Goal: Task Accomplishment & Management: Complete application form

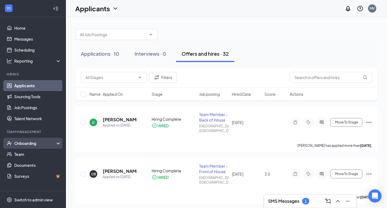
click at [24, 145] on div "Onboarding" at bounding box center [35, 143] width 42 height 5
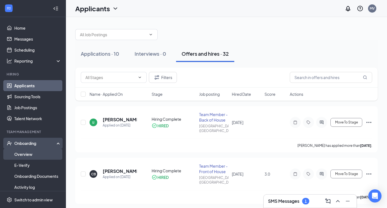
click at [24, 154] on link "Overview" at bounding box center [37, 154] width 47 height 11
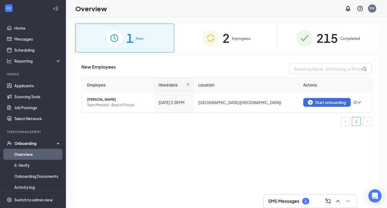
click at [222, 38] on div "2 In progress" at bounding box center [226, 38] width 99 height 29
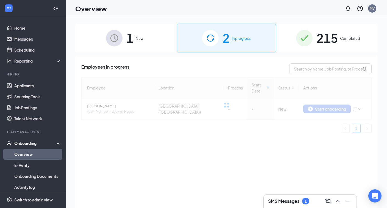
click at [139, 51] on div "1 New" at bounding box center [124, 38] width 99 height 29
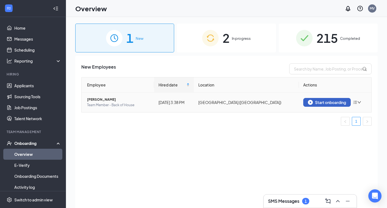
click at [311, 102] on img "button" at bounding box center [310, 102] width 5 height 5
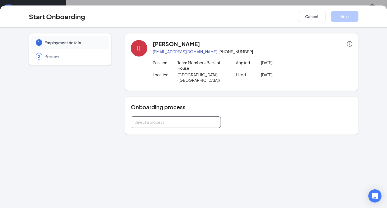
click at [150, 120] on div "Select a process" at bounding box center [174, 122] width 81 height 5
click at [151, 128] on span "Team Member" at bounding box center [146, 128] width 26 height 5
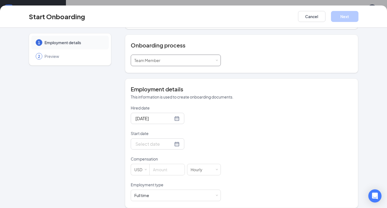
scroll to position [7, 0]
click at [158, 115] on input "[DATE]" at bounding box center [154, 118] width 38 height 7
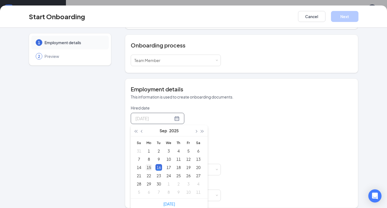
type input "[DATE]"
click at [146, 164] on div "15" at bounding box center [149, 167] width 7 height 7
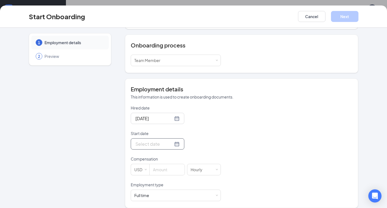
click at [145, 141] on input "Start date" at bounding box center [154, 144] width 38 height 7
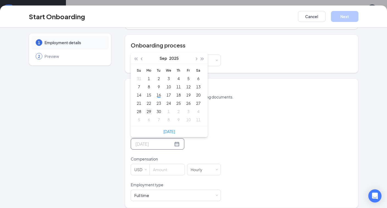
type input "[DATE]"
click at [148, 108] on div "29" at bounding box center [149, 111] width 7 height 7
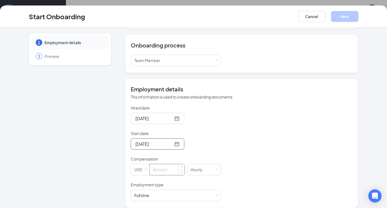
click at [159, 168] on input at bounding box center [167, 169] width 35 height 11
type input "16"
click at [162, 190] on div "Full time Works 30+ hours per week and is reasonably expected to work" at bounding box center [175, 195] width 83 height 11
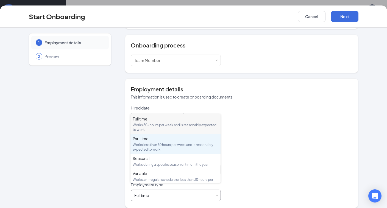
click at [161, 144] on div "Works less than 30 hours per week and is reasonably expected to work" at bounding box center [176, 147] width 86 height 9
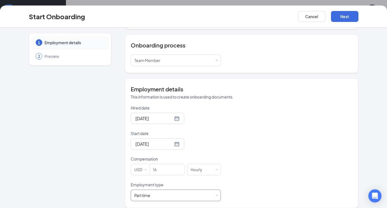
scroll to position [25, 0]
click at [341, 14] on button "Next" at bounding box center [344, 16] width 27 height 11
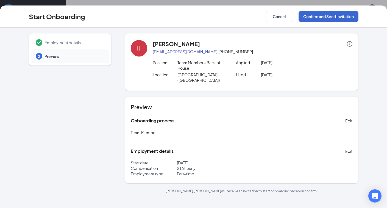
scroll to position [0, 0]
click at [312, 13] on button "Confirm and Send Invitation" at bounding box center [329, 16] width 60 height 11
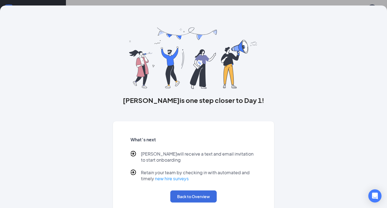
scroll to position [10, 0]
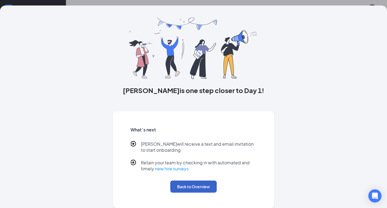
click at [198, 188] on button "Back to Overview" at bounding box center [193, 187] width 46 height 12
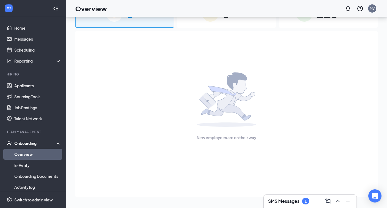
scroll to position [0, 0]
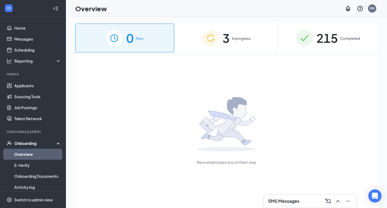
click at [237, 41] on span "In progress" at bounding box center [241, 38] width 19 height 5
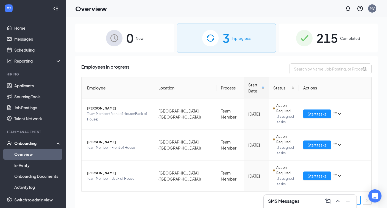
click at [304, 37] on img at bounding box center [304, 38] width 16 height 16
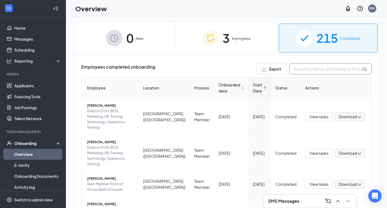
click at [295, 71] on input "text" at bounding box center [330, 68] width 82 height 11
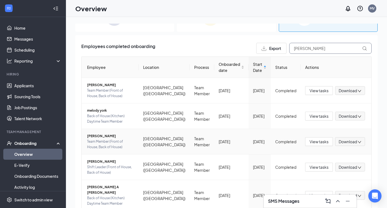
scroll to position [29, 0]
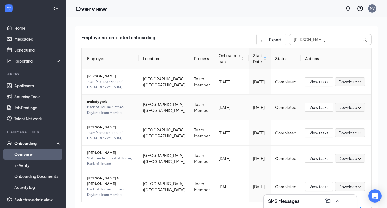
click at [105, 100] on span "melody york" at bounding box center [110, 101] width 47 height 5
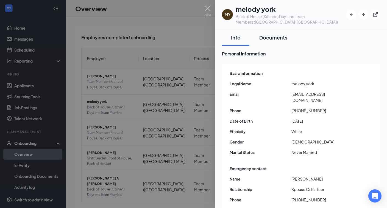
click at [276, 35] on div "Documents" at bounding box center [273, 37] width 28 height 7
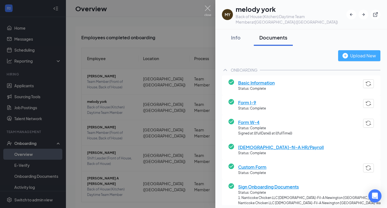
click at [348, 55] on img "button" at bounding box center [345, 55] width 5 height 5
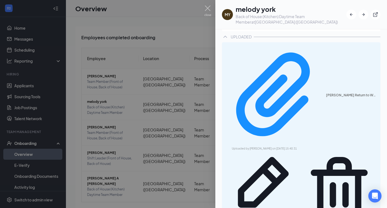
scroll to position [177, 0]
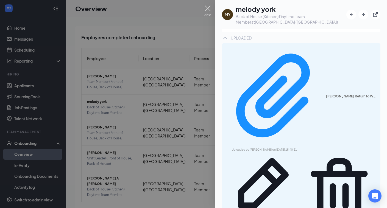
click at [208, 8] on img at bounding box center [207, 10] width 7 height 11
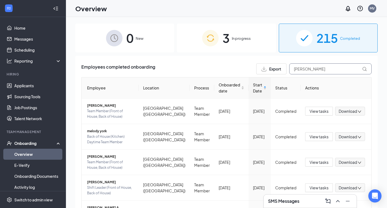
click at [302, 69] on input "[PERSON_NAME]" at bounding box center [330, 68] width 82 height 11
type input "m"
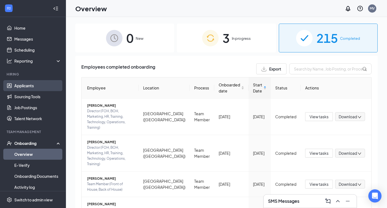
click at [25, 84] on link "Applicants" at bounding box center [37, 85] width 47 height 11
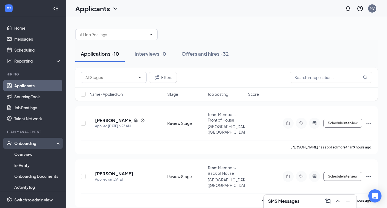
click at [29, 146] on div "Onboarding" at bounding box center [33, 143] width 66 height 11
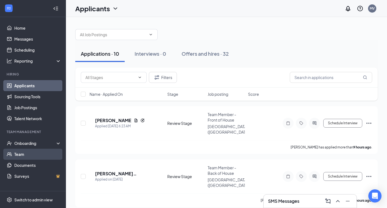
click at [25, 154] on link "Team" at bounding box center [37, 154] width 47 height 11
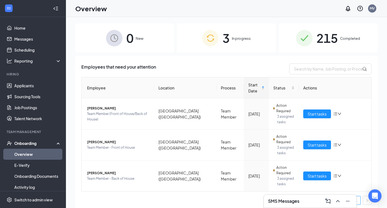
click at [221, 33] on div "3 In progress" at bounding box center [226, 38] width 99 height 29
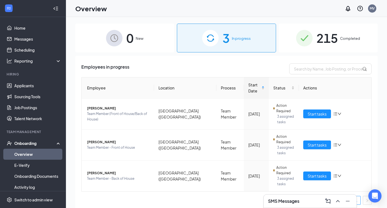
click at [293, 34] on div "215 Completed" at bounding box center [328, 38] width 99 height 29
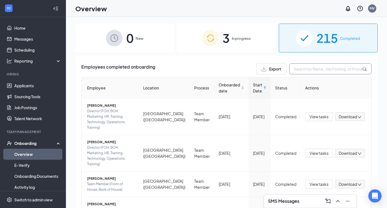
click at [300, 71] on input "text" at bounding box center [330, 68] width 82 height 11
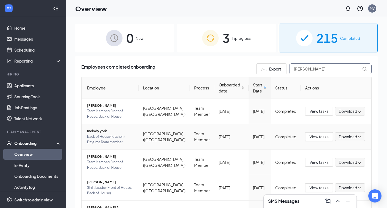
scroll to position [27, 0]
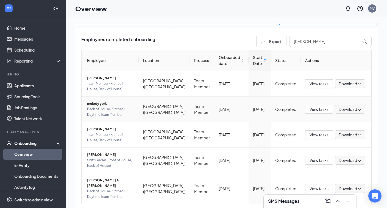
click at [103, 105] on span "melody york" at bounding box center [110, 103] width 47 height 5
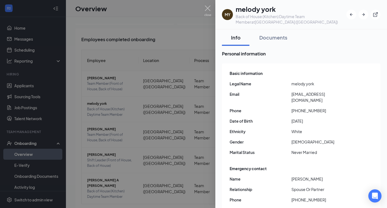
scroll to position [20, 0]
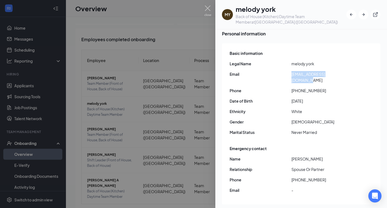
drag, startPoint x: 291, startPoint y: 75, endPoint x: 356, endPoint y: 74, distance: 64.9
click at [356, 75] on div "Email melodyyork0001@gmail.com" at bounding box center [302, 77] width 144 height 12
copy div "[EMAIL_ADDRESS][DOMAIN_NAME]"
click at [340, 88] on span "[PHONE_NUMBER]" at bounding box center [323, 91] width 62 height 6
click at [210, 10] on img at bounding box center [207, 10] width 7 height 11
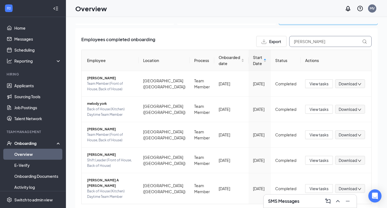
drag, startPoint x: 306, startPoint y: 42, endPoint x: 292, endPoint y: 41, distance: 14.3
click at [292, 41] on input "[PERSON_NAME]" at bounding box center [330, 41] width 82 height 11
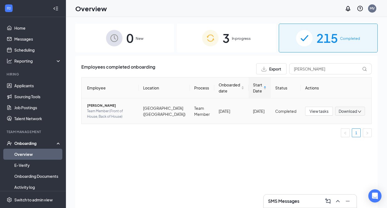
click at [94, 110] on span "Team Member (Front of House, Back of House)" at bounding box center [110, 114] width 47 height 11
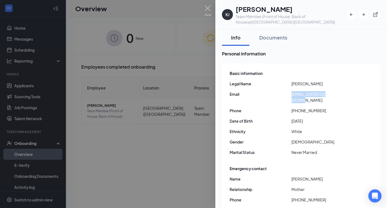
drag, startPoint x: 292, startPoint y: 94, endPoint x: 339, endPoint y: 94, distance: 47.8
click at [339, 94] on span "kvalcancick@gmail.com" at bounding box center [323, 97] width 62 height 12
copy span "kvalcancick@gmail.com"
click at [339, 94] on span "kvalcancick@gmail.com" at bounding box center [323, 97] width 62 height 12
click at [279, 33] on button "Documents" at bounding box center [273, 37] width 39 height 16
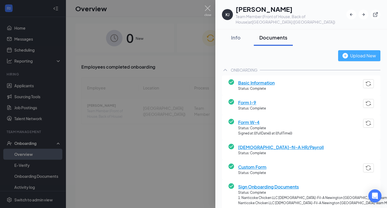
click at [348, 57] on img "button" at bounding box center [345, 55] width 5 height 5
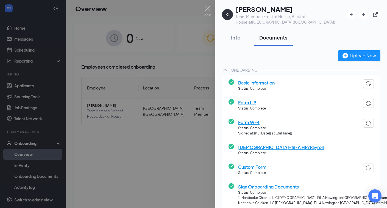
click at [209, 5] on img at bounding box center [207, 10] width 7 height 11
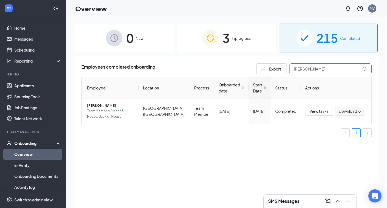
drag, startPoint x: 306, startPoint y: 70, endPoint x: 287, endPoint y: 70, distance: 18.4
click at [287, 70] on div "Export kevin" at bounding box center [313, 68] width 115 height 11
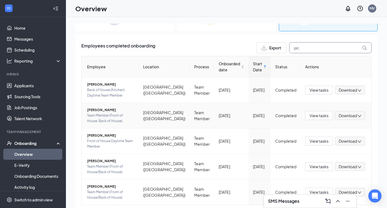
scroll to position [33, 0]
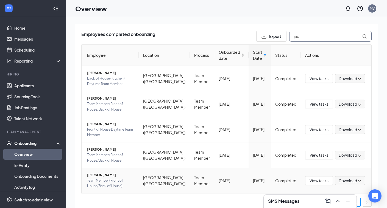
type input "jac"
click at [95, 173] on span "Jacob M Allen" at bounding box center [110, 175] width 47 height 5
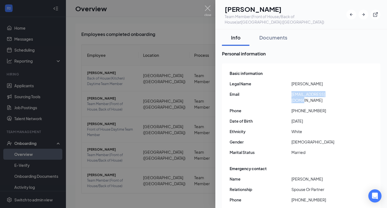
drag, startPoint x: 291, startPoint y: 94, endPoint x: 340, endPoint y: 93, distance: 49.5
click at [340, 93] on div "Email jmallen253@gmail.com" at bounding box center [302, 97] width 144 height 12
copy div "jmallen253@gmail.com"
click at [340, 93] on span "jmallen253@gmail.com" at bounding box center [323, 97] width 62 height 12
click at [267, 41] on button "Documents" at bounding box center [273, 37] width 39 height 16
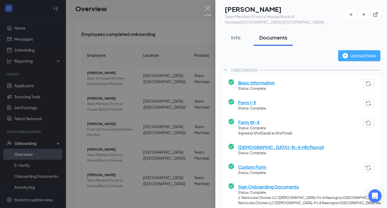
click at [347, 56] on img "button" at bounding box center [345, 55] width 5 height 5
click at [207, 11] on img at bounding box center [207, 10] width 7 height 11
